Goal: Task Accomplishment & Management: Use online tool/utility

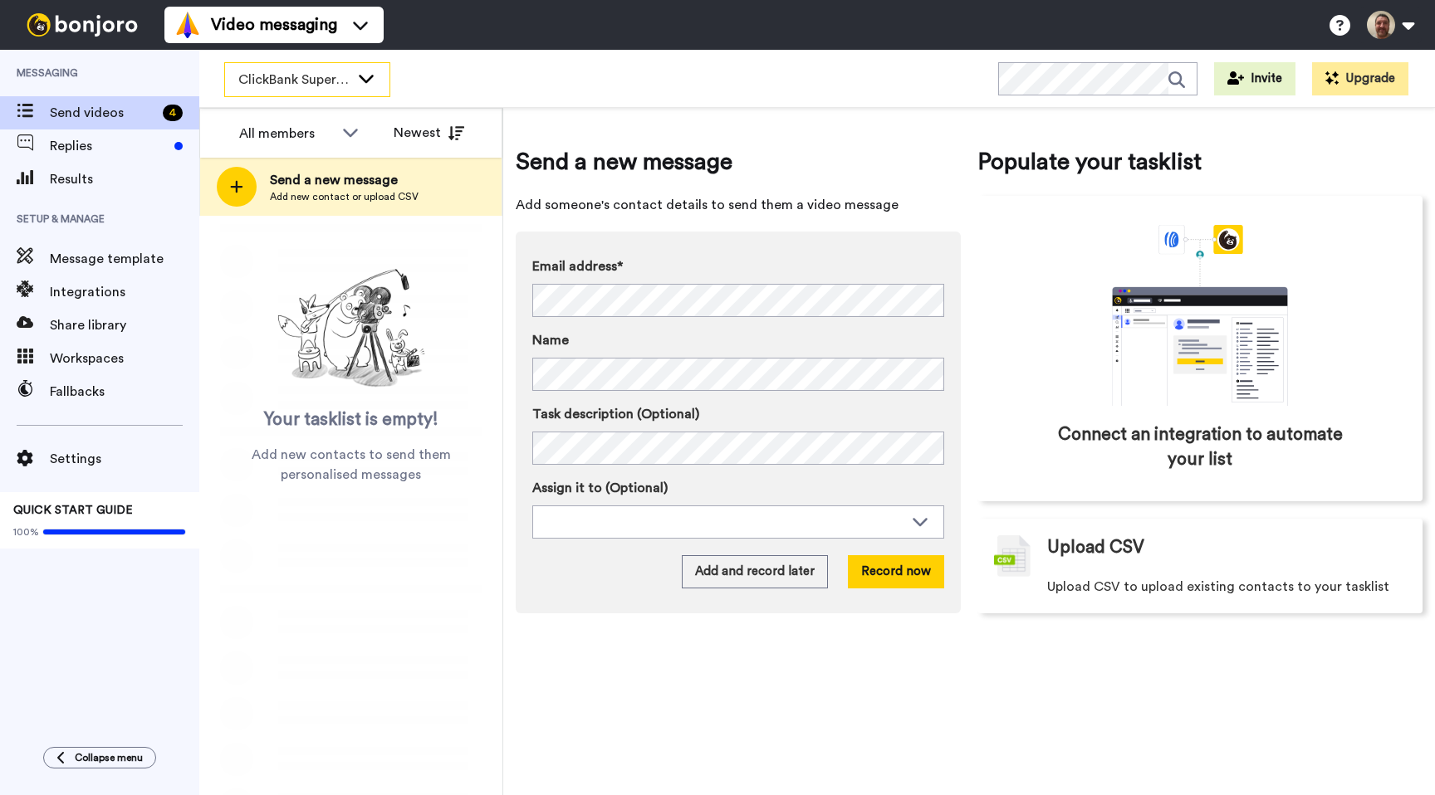
click at [361, 66] on div "ClickBank Super Funnel Webinar Registrants" at bounding box center [307, 79] width 164 height 33
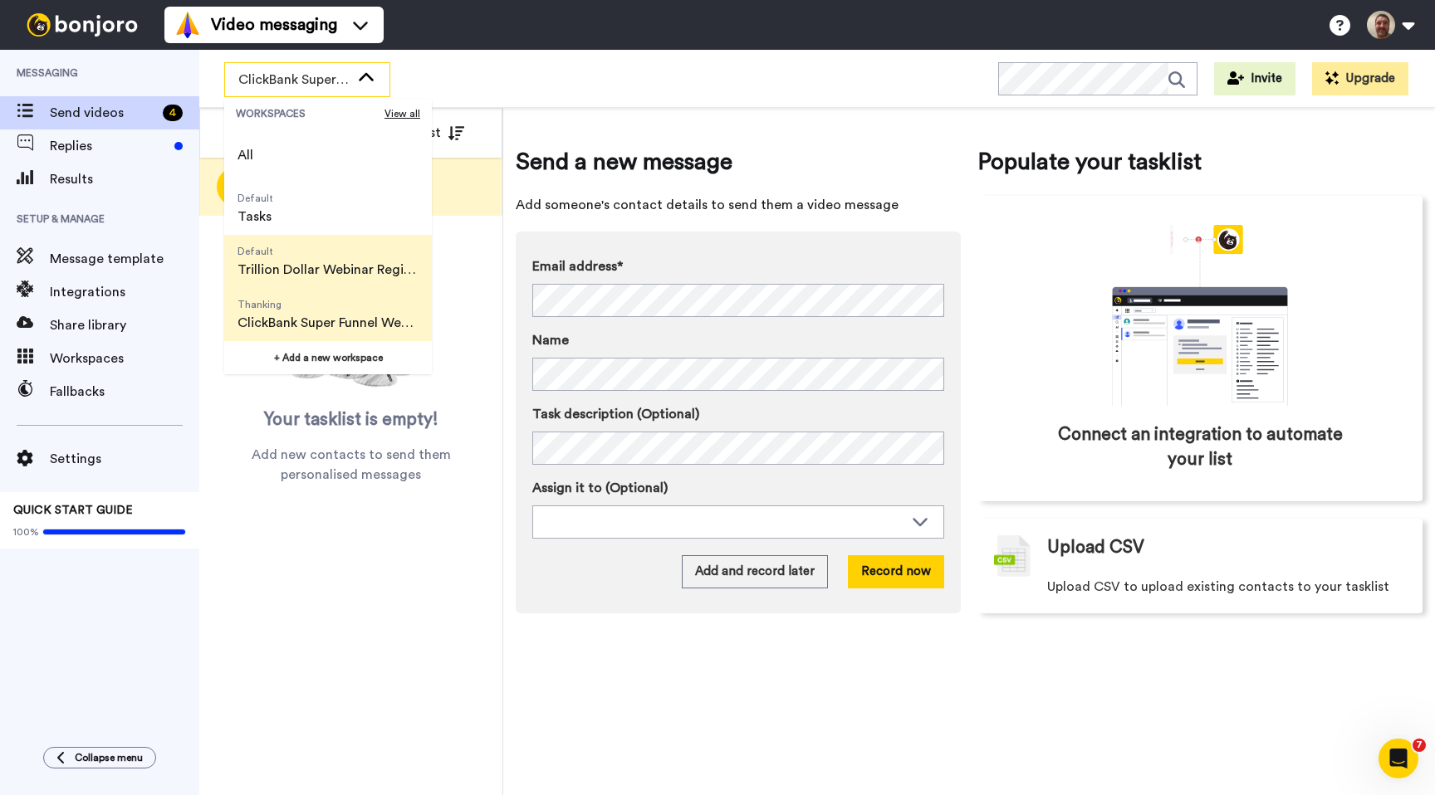
scroll to position [106, 0]
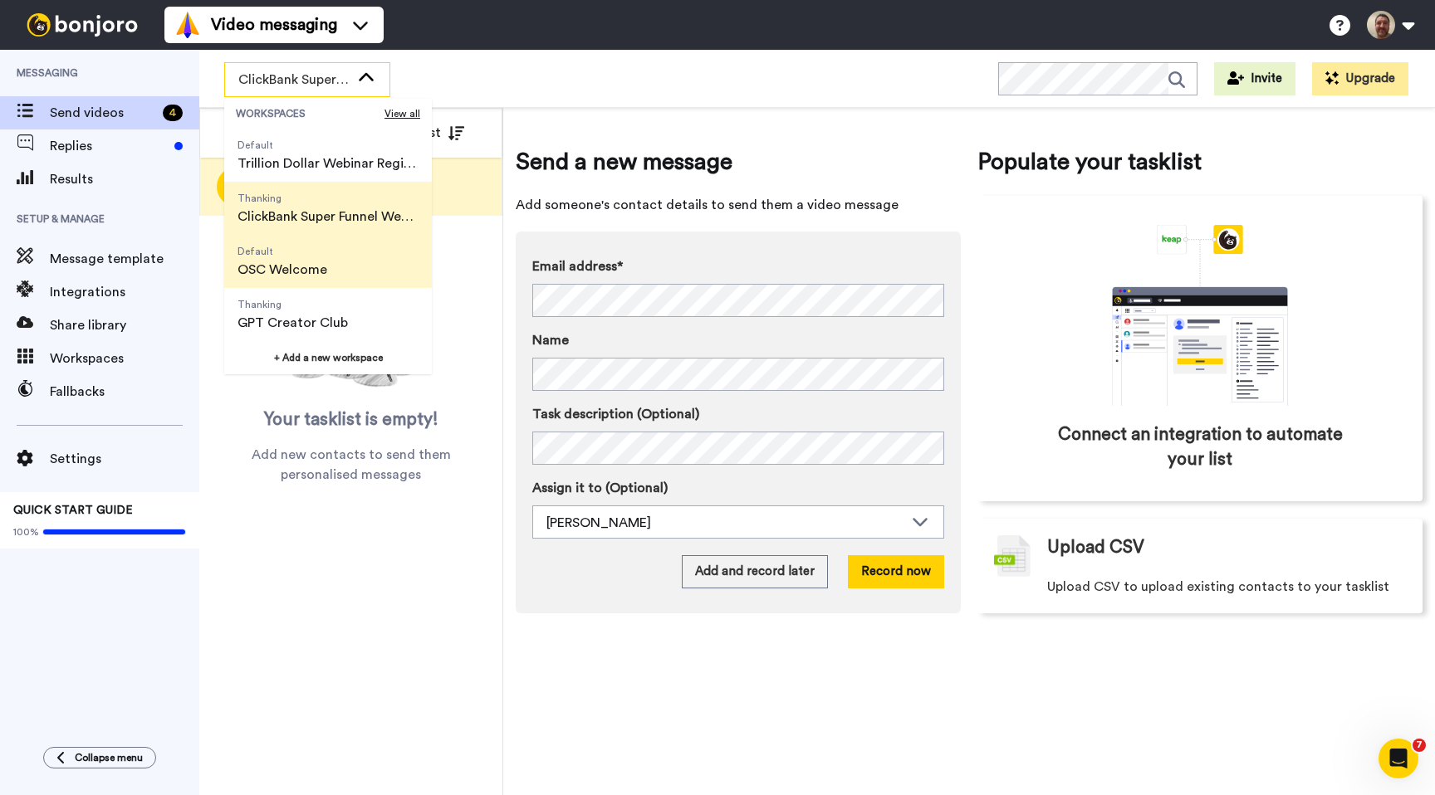
click at [294, 264] on span "OSC Welcome" at bounding box center [282, 270] width 90 height 20
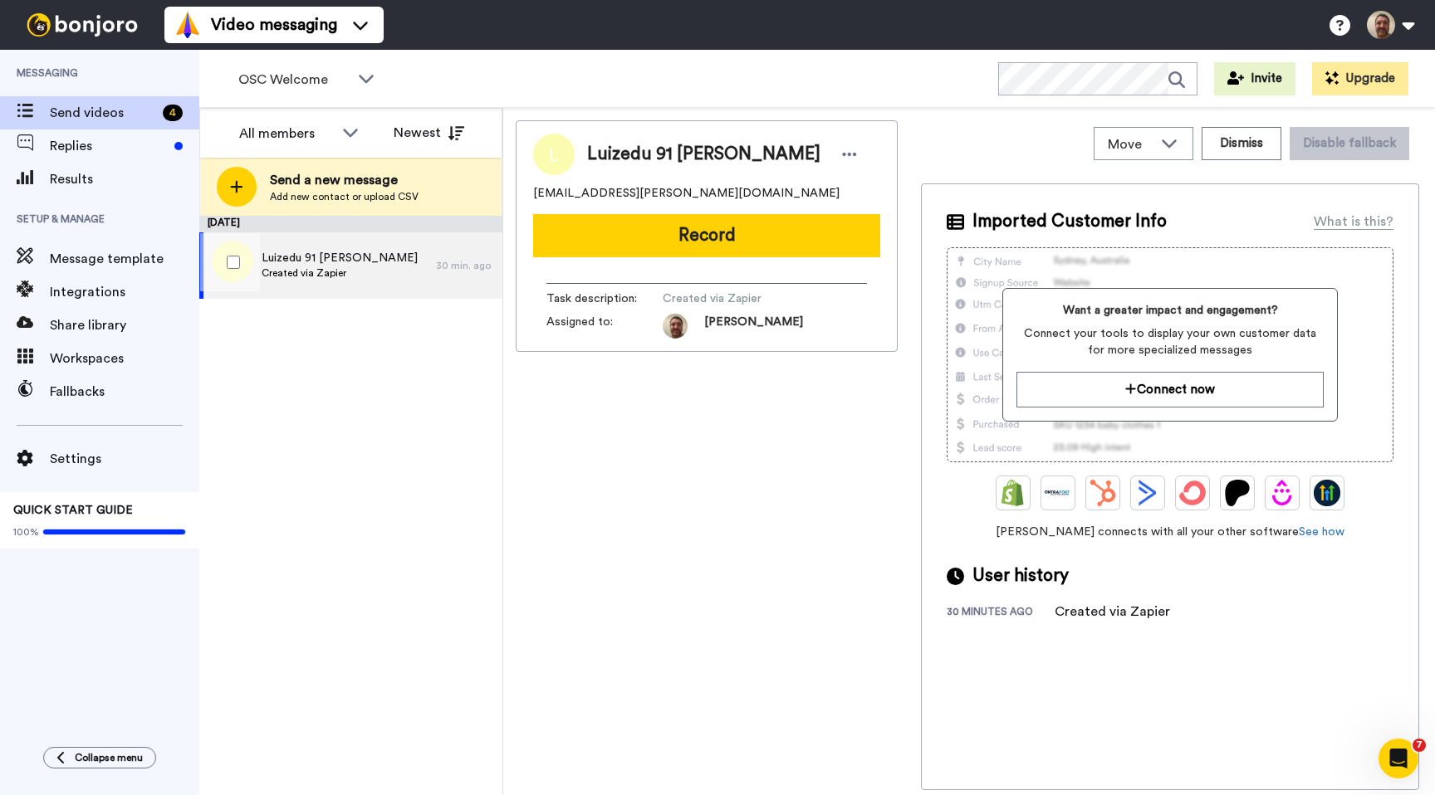
click at [326, 270] on span "Created via Zapier" at bounding box center [340, 273] width 156 height 13
click at [327, 257] on span "Luizedu 91 [PERSON_NAME]" at bounding box center [340, 258] width 156 height 17
click at [363, 76] on icon at bounding box center [366, 78] width 20 height 17
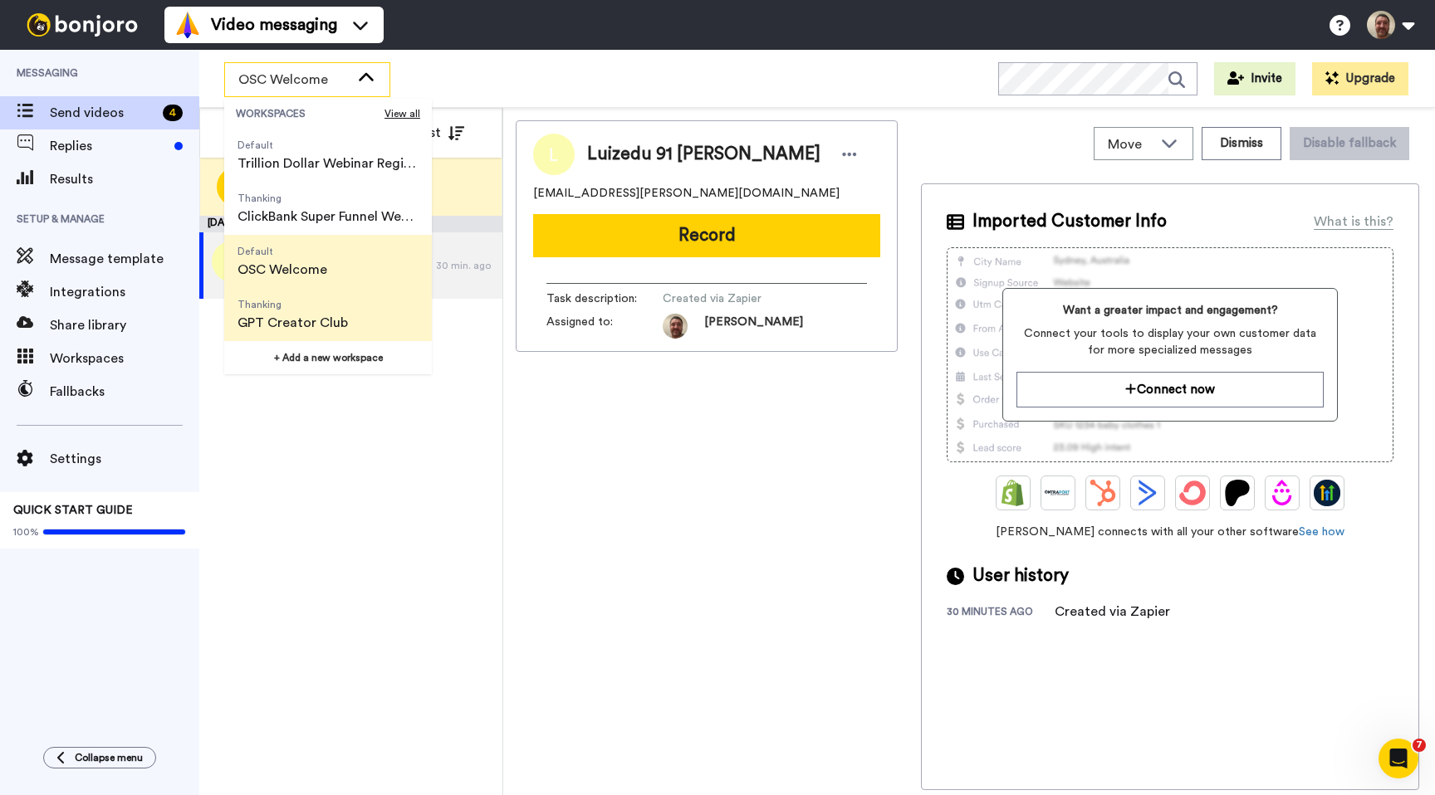
click at [332, 332] on span "GPT Creator Club" at bounding box center [292, 323] width 110 height 20
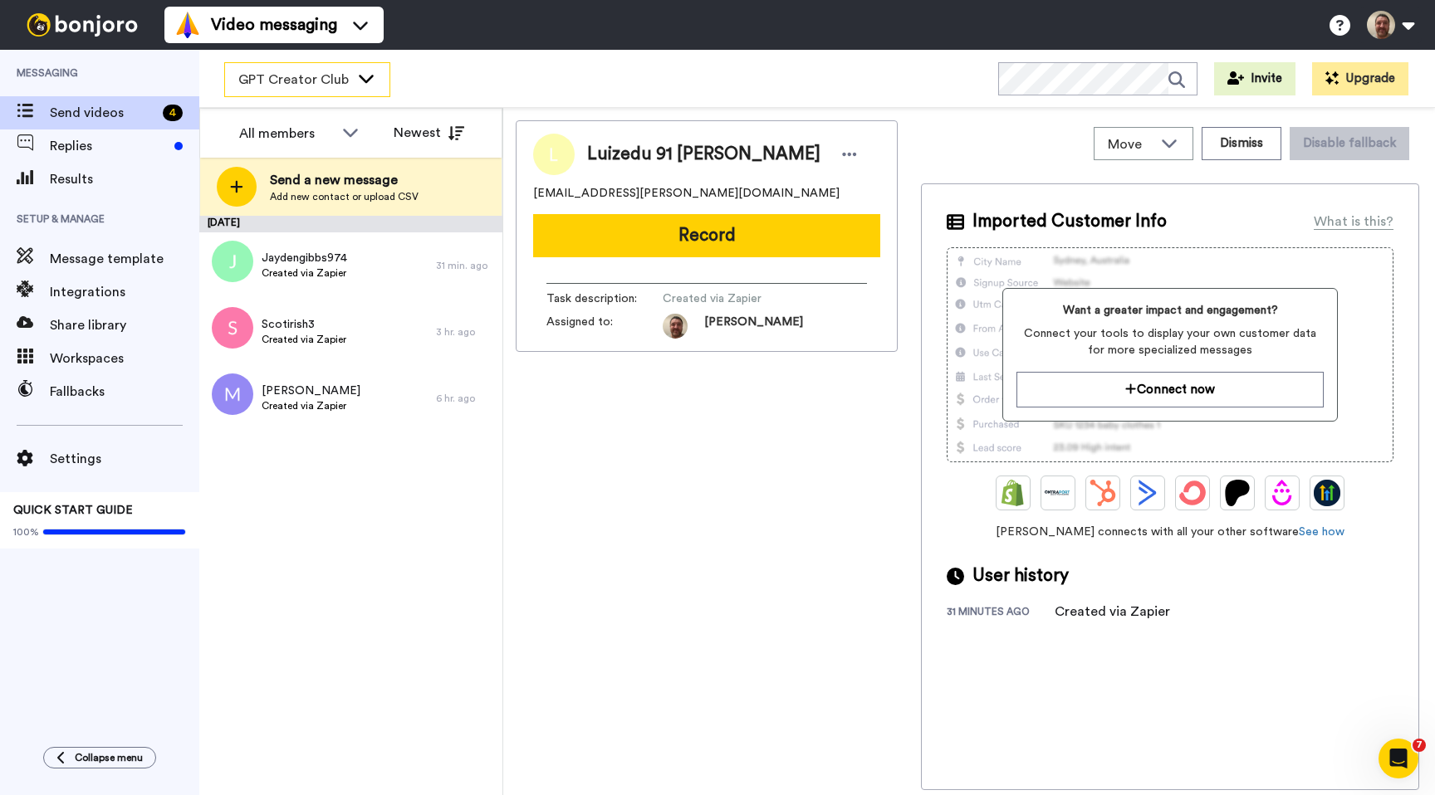
click at [366, 67] on div "GPT Creator Club" at bounding box center [307, 79] width 164 height 33
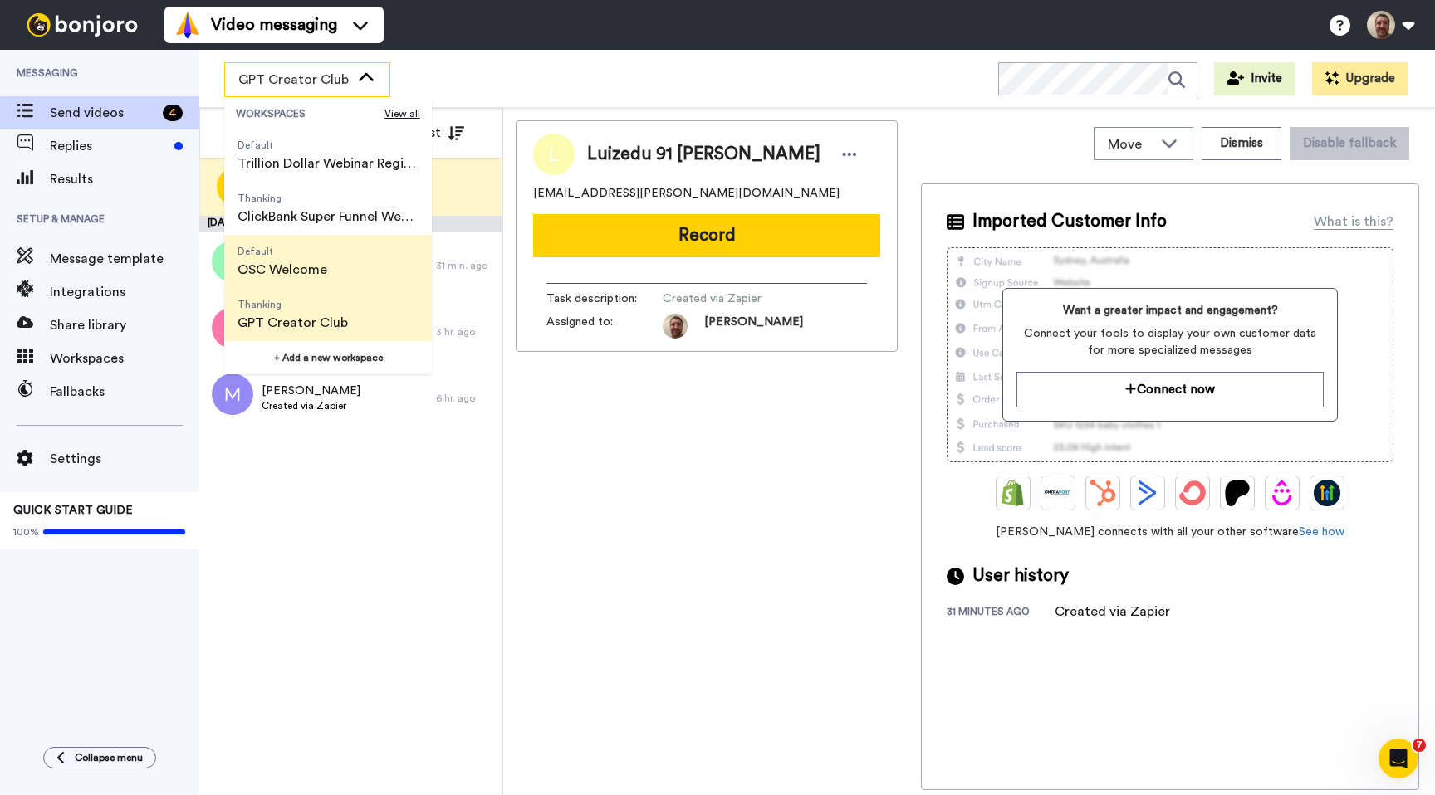
click at [335, 262] on span "Default OSC Welcome" at bounding box center [282, 261] width 116 height 53
